Goal: Check status

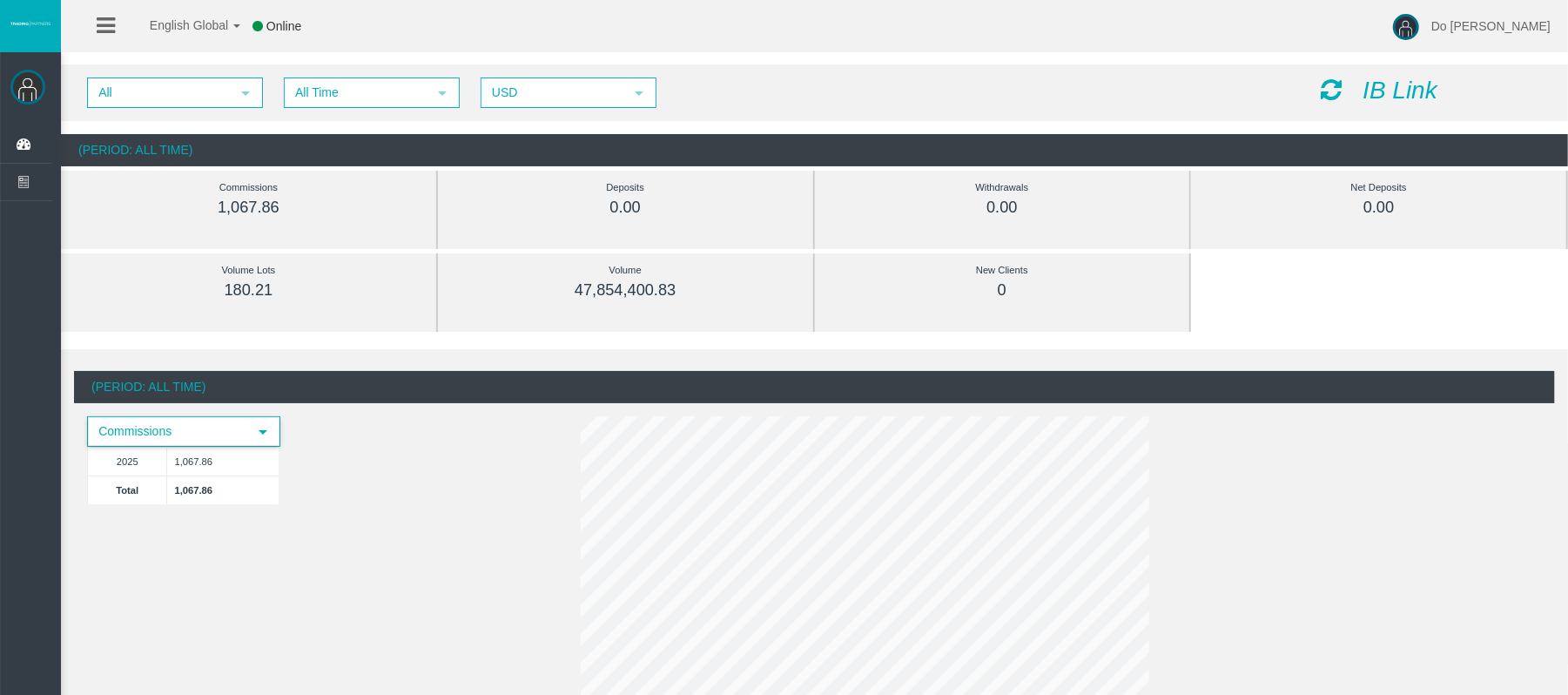
click at [195, 425] on span "Commissions" at bounding box center [167, 431] width 158 height 27
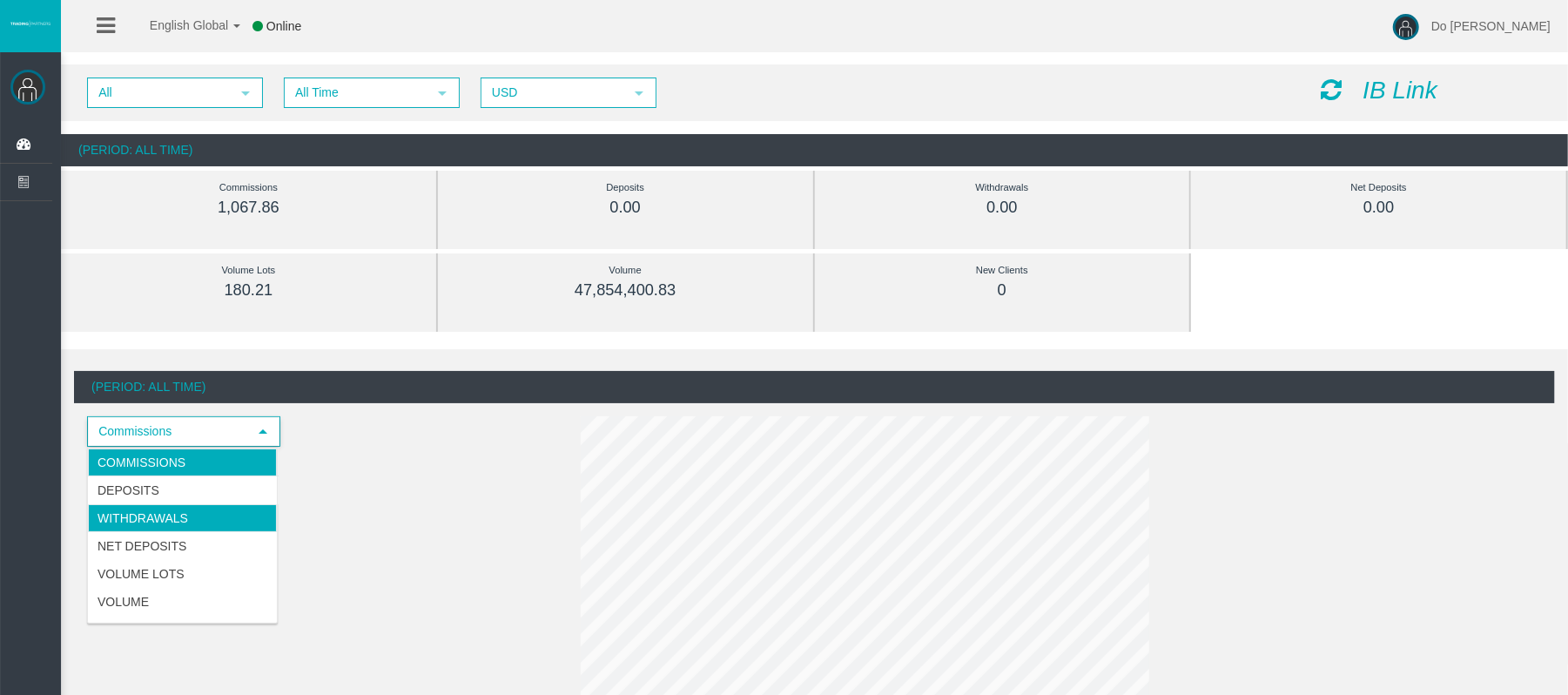
click at [183, 506] on li "Withdrawals" at bounding box center [182, 517] width 189 height 27
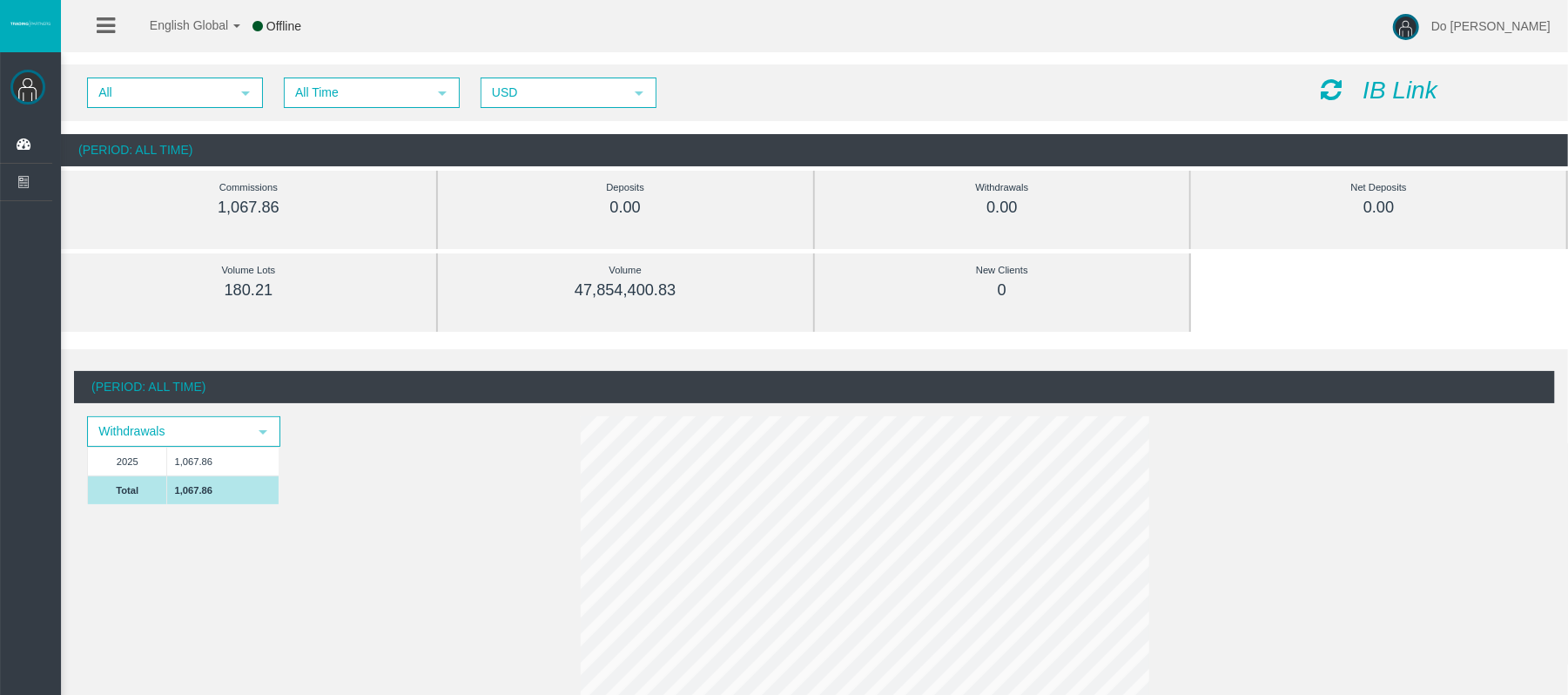
click at [207, 503] on td "1,067.86" at bounding box center [223, 490] width 112 height 28
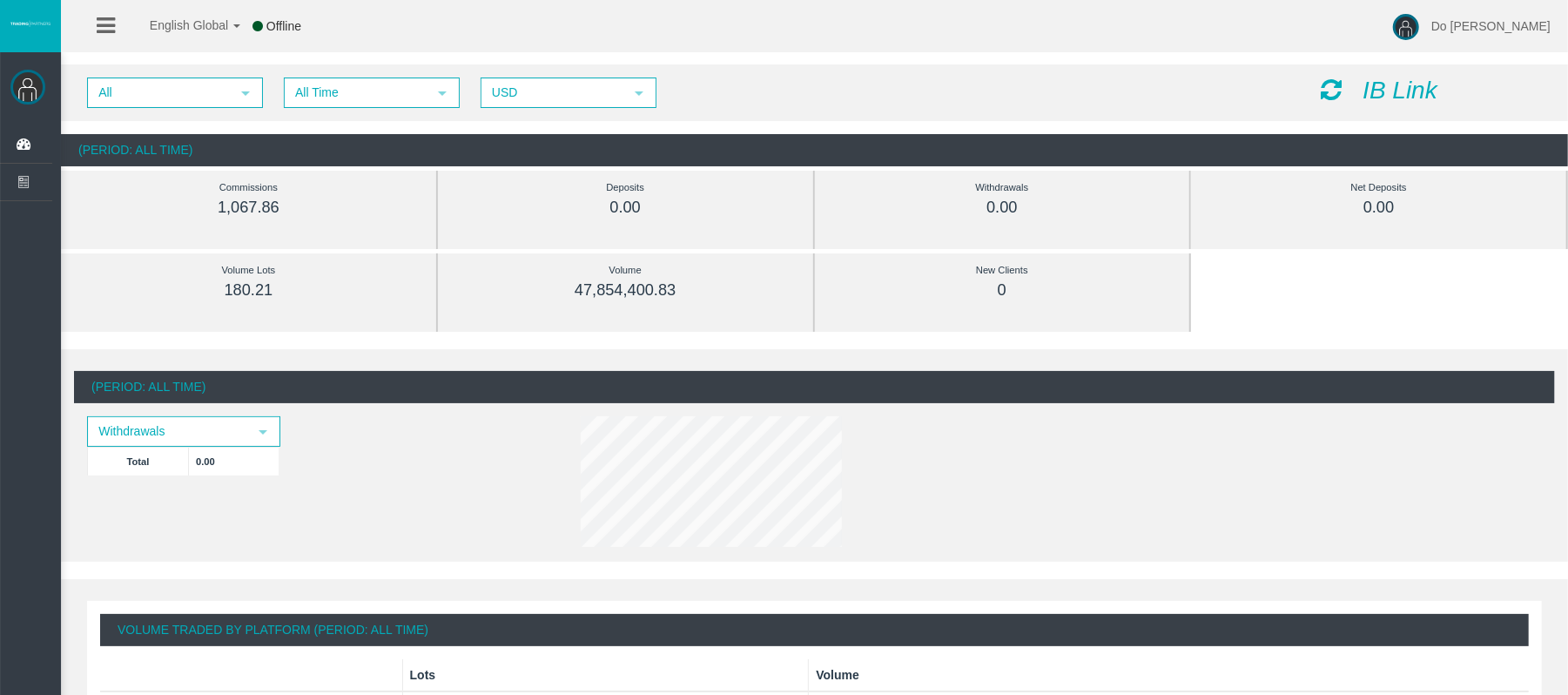
click at [207, 498] on div "(Period: All Time) Withdrawals select Total 0.00" at bounding box center [815, 462] width 1481 height 182
click at [212, 90] on span "All" at bounding box center [158, 93] width 141 height 27
click at [191, 141] on li "IB11ars" at bounding box center [174, 146] width 172 height 27
click at [200, 83] on span "IB11ars" at bounding box center [158, 93] width 141 height 27
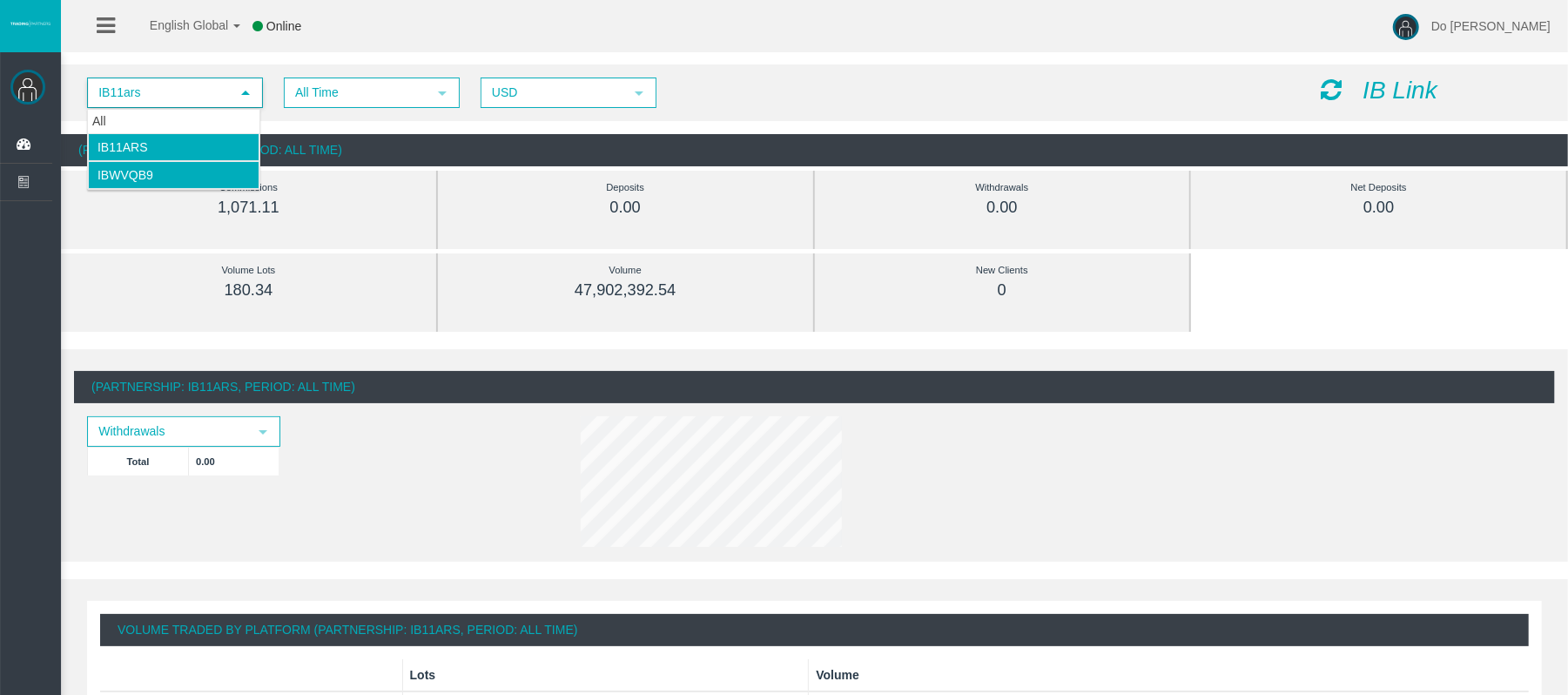
click at [173, 173] on li "IBwvqb9" at bounding box center [174, 174] width 172 height 27
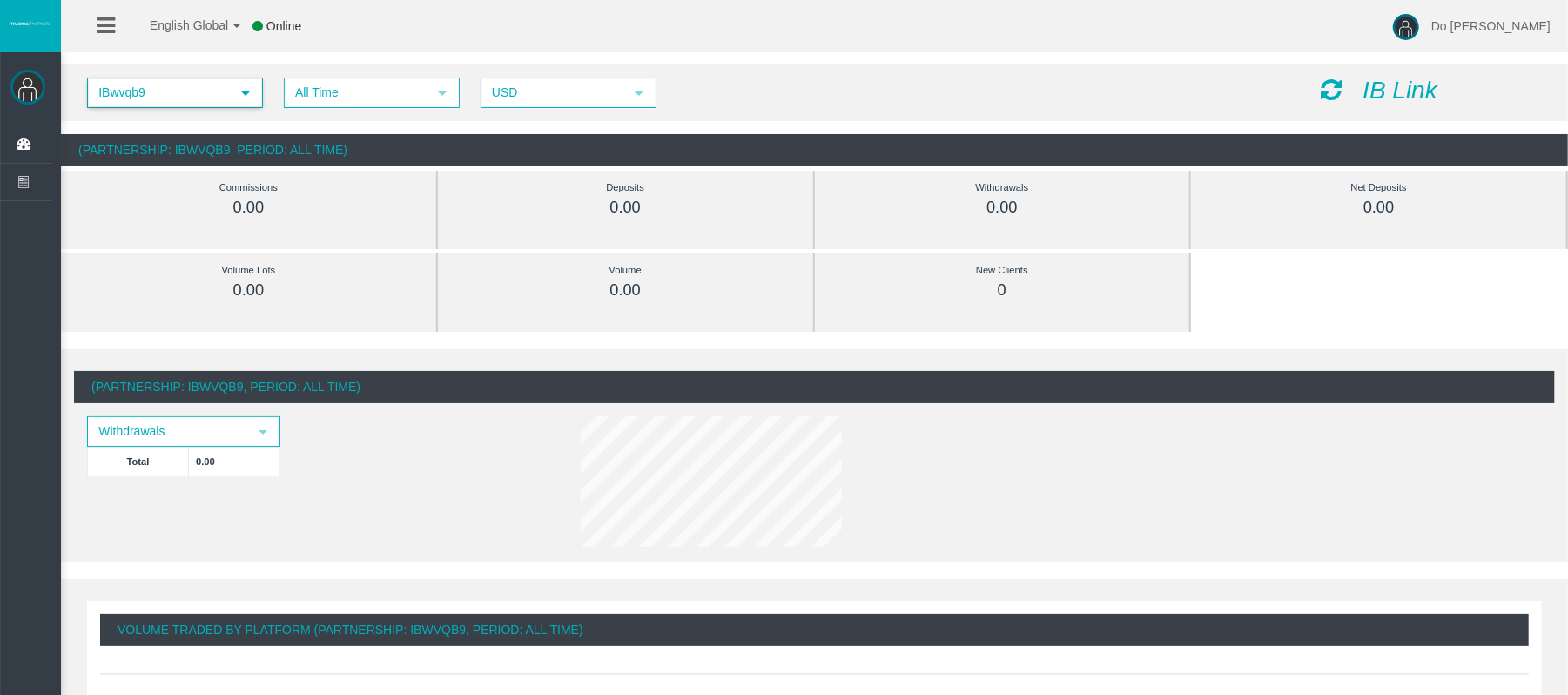
click at [175, 97] on span "IBwvqb9" at bounding box center [158, 93] width 141 height 27
click at [164, 147] on li "IB11ars" at bounding box center [174, 146] width 172 height 27
click at [488, 272] on div "Volume" at bounding box center [625, 270] width 297 height 20
